Goal: Navigation & Orientation: Find specific page/section

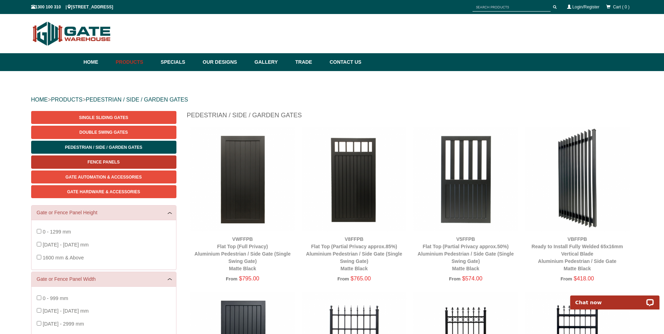
click at [95, 159] on link "Fence Panels" at bounding box center [103, 161] width 145 height 13
